Goal: Find specific page/section: Find specific page/section

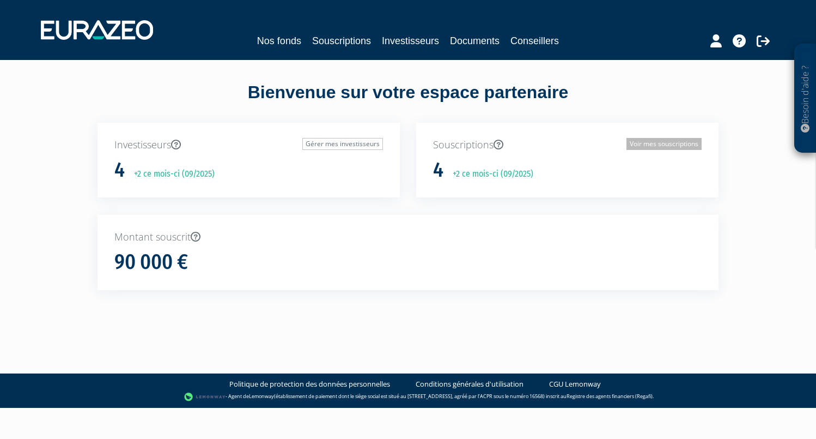
click at [661, 139] on link "Voir mes souscriptions" at bounding box center [663, 144] width 75 height 12
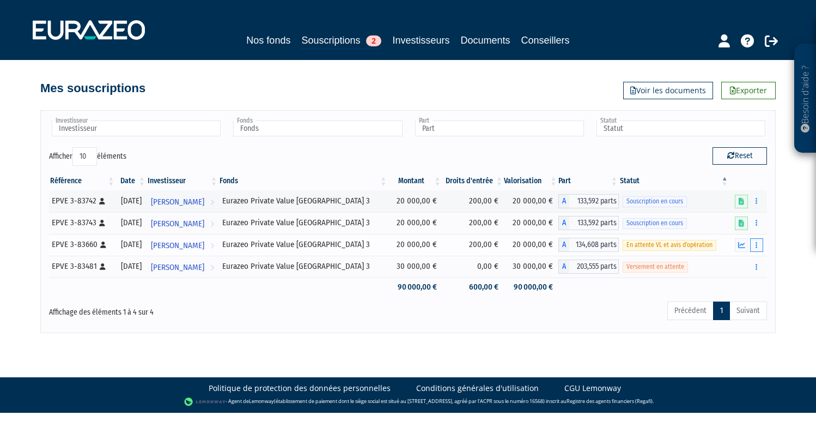
click at [756, 245] on icon "button" at bounding box center [757, 244] width 2 height 7
click at [741, 263] on link "Documents" at bounding box center [732, 264] width 54 height 18
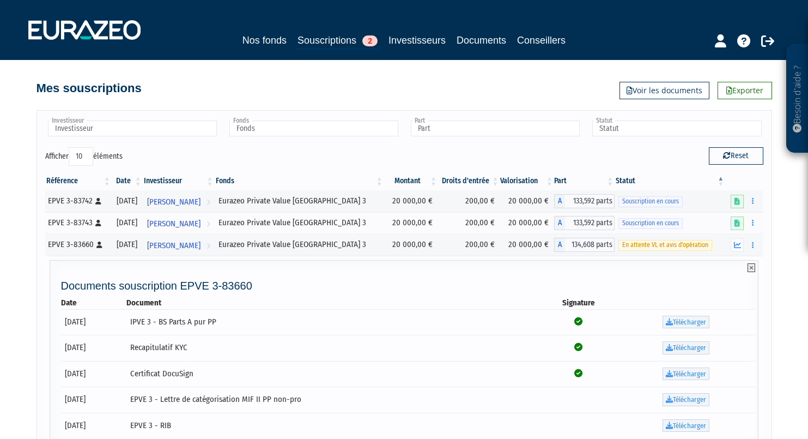
click at [750, 269] on icon at bounding box center [751, 267] width 8 height 9
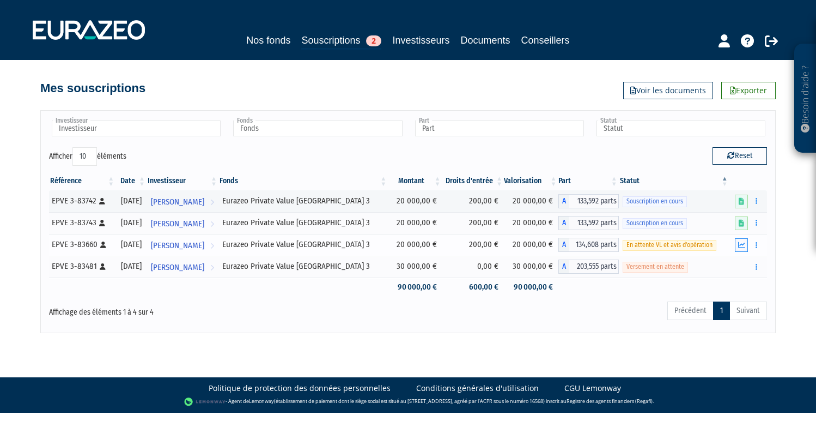
click at [741, 246] on icon "button" at bounding box center [741, 244] width 7 height 7
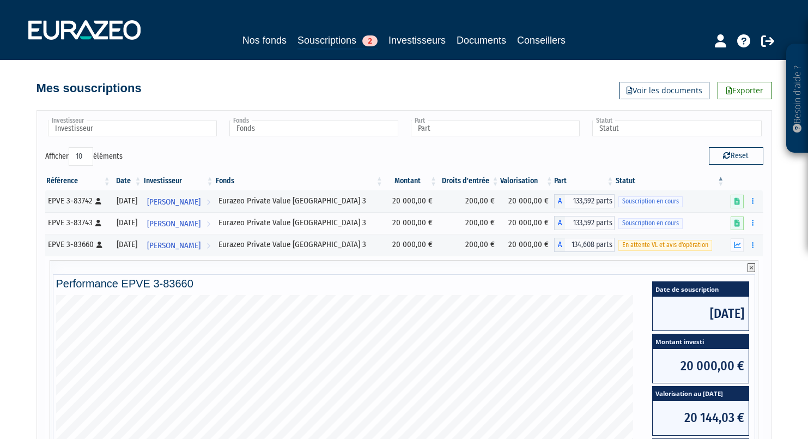
click at [751, 265] on icon at bounding box center [751, 267] width 8 height 9
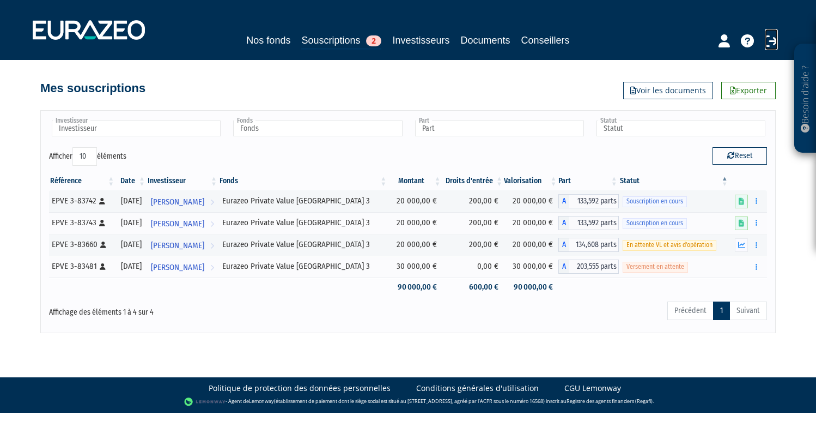
click at [766, 44] on icon at bounding box center [771, 40] width 13 height 13
